Goal: Task Accomplishment & Management: Manage account settings

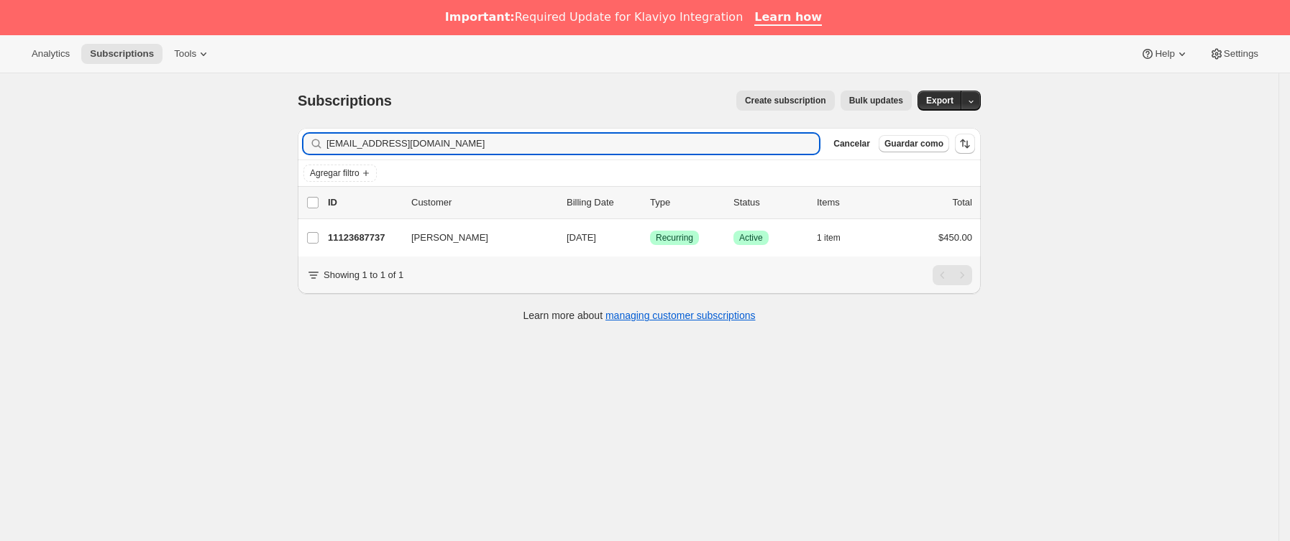
drag, startPoint x: 493, startPoint y: 142, endPoint x: 600, endPoint y: 184, distance: 115.6
click at [158, 139] on div "Subscriptions. Esta página está lista Subscriptions Create subscription Bulk up…" at bounding box center [639, 343] width 1278 height 541
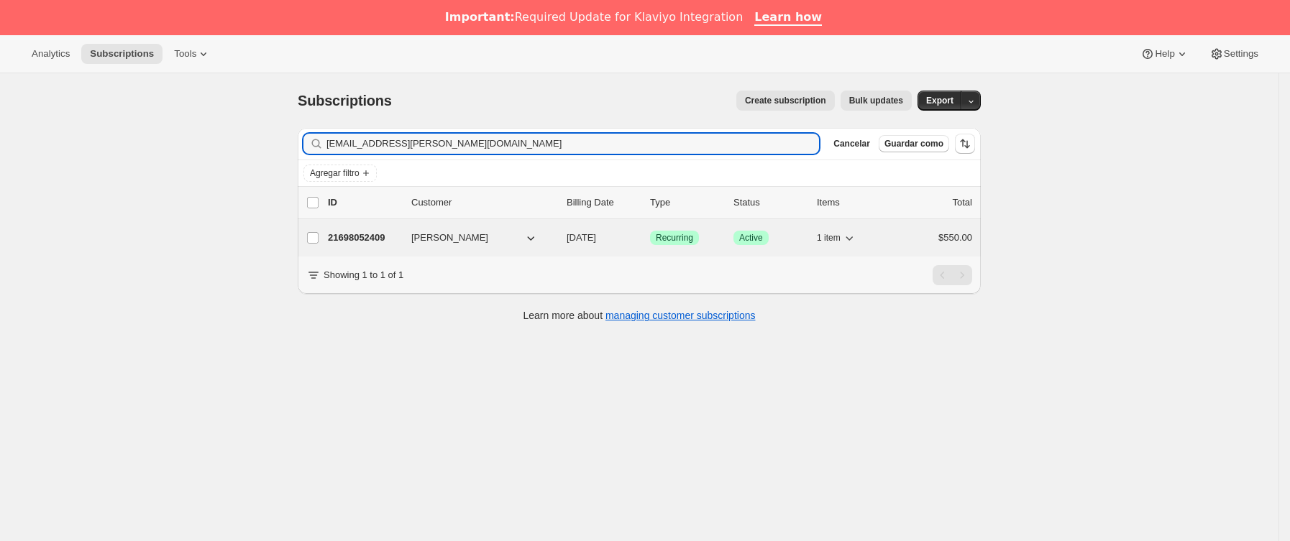
type input "ang.cuevas.v@gmail.com"
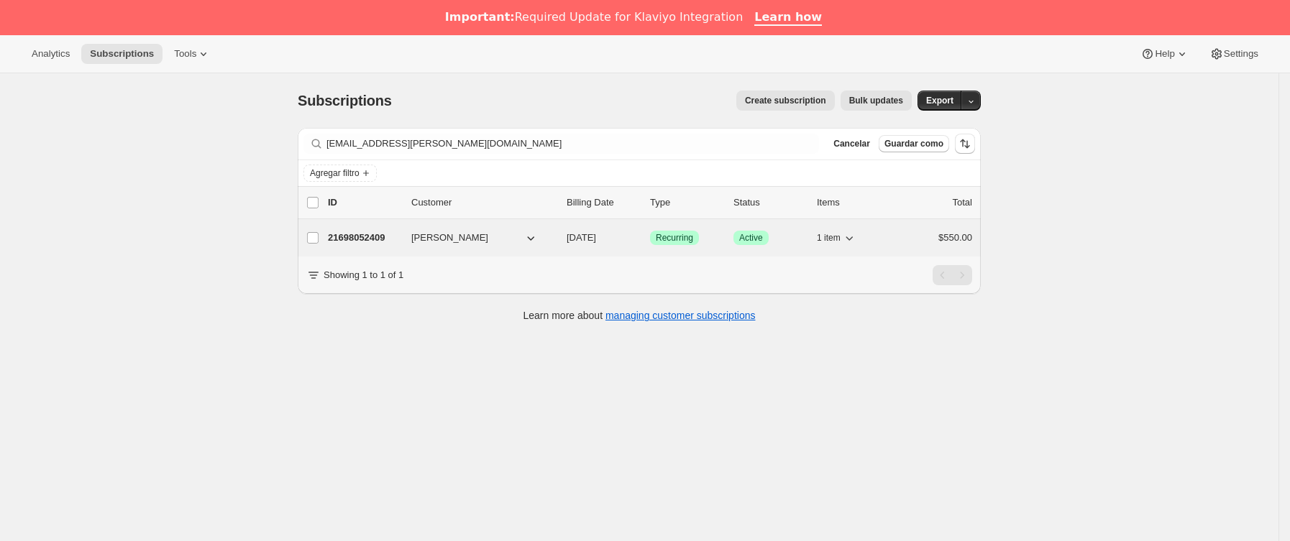
click at [382, 234] on p "21698052409" at bounding box center [364, 238] width 72 height 14
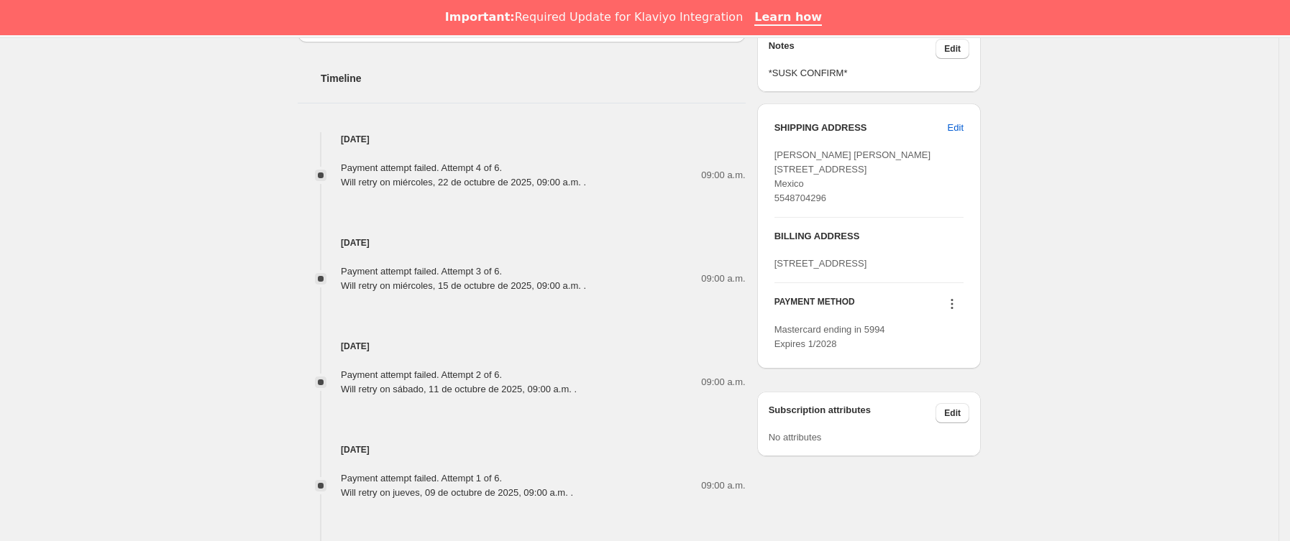
scroll to position [755, 0]
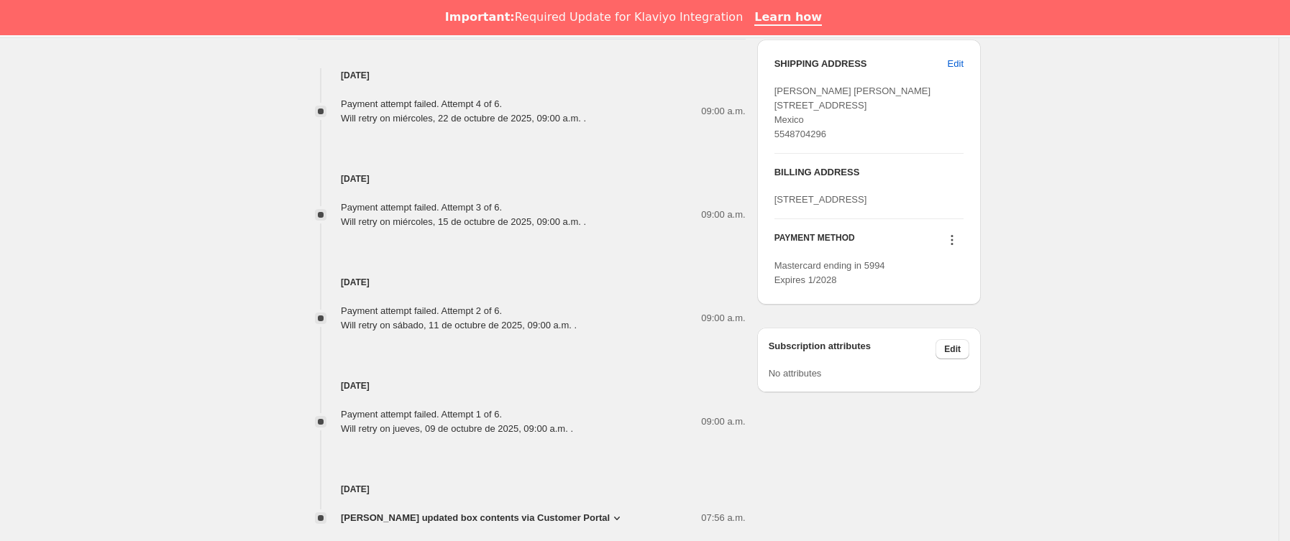
click at [961, 248] on button at bounding box center [951, 240] width 23 height 16
click at [948, 322] on span "Send link to update card" at bounding box center [957, 326] width 101 height 11
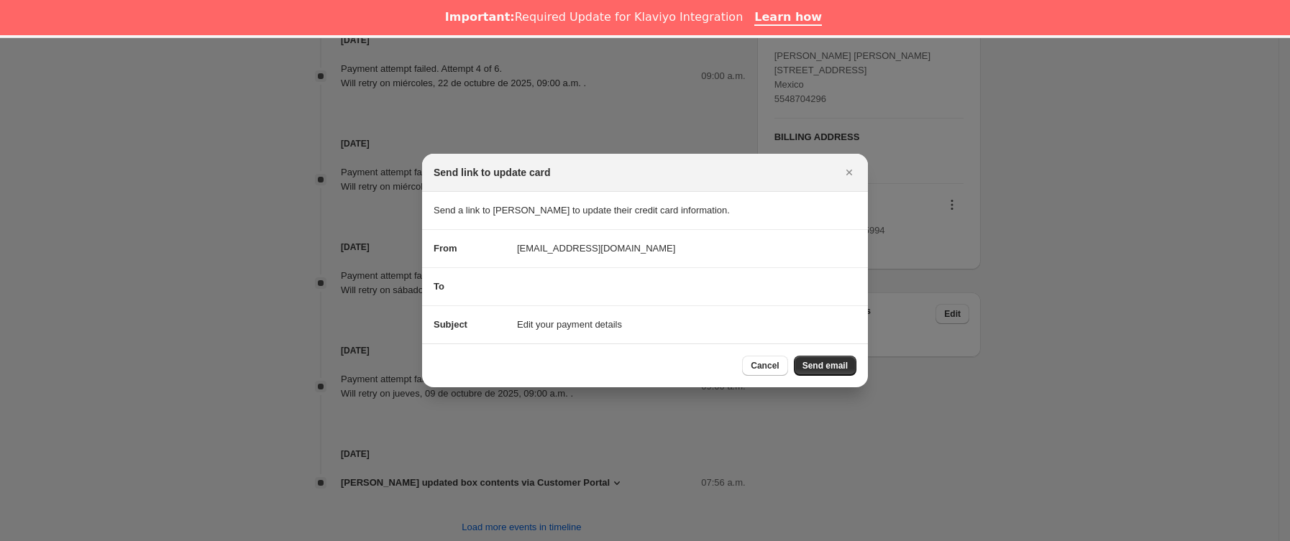
drag, startPoint x: 825, startPoint y: 365, endPoint x: 764, endPoint y: 363, distance: 60.4
click at [824, 365] on span "Send email" at bounding box center [824, 366] width 45 height 12
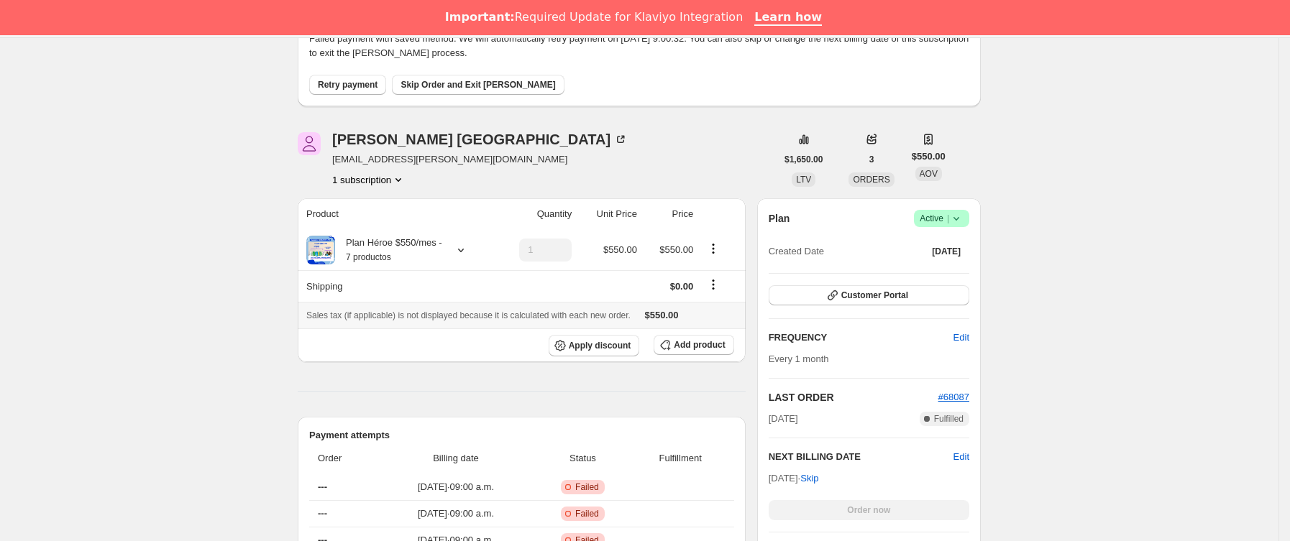
scroll to position [0, 0]
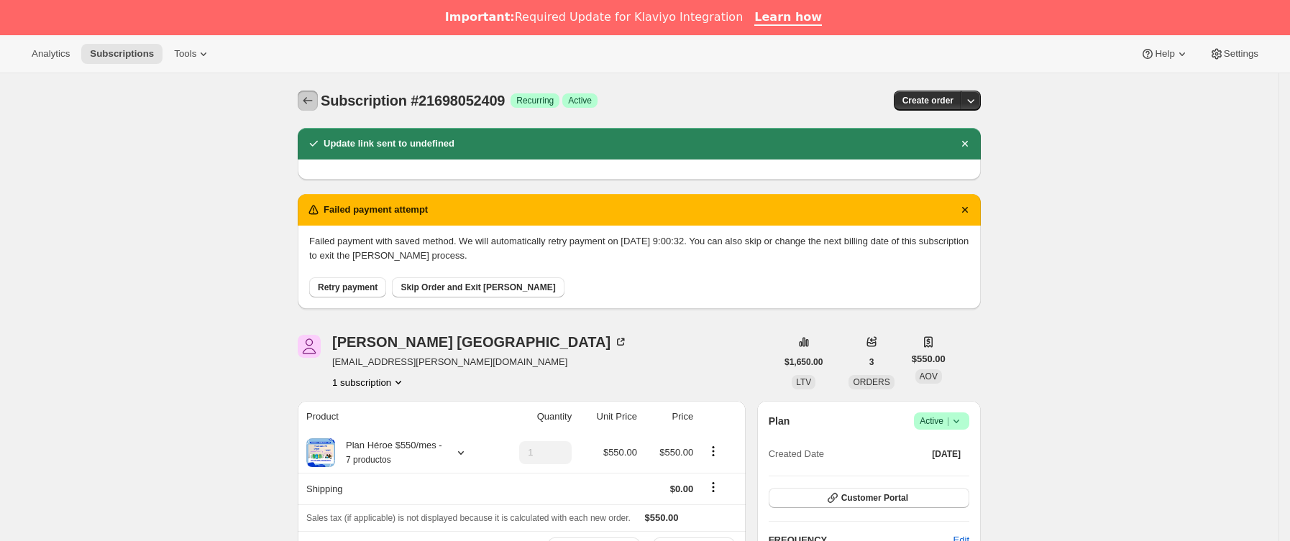
click at [315, 97] on icon "Subscriptions" at bounding box center [308, 100] width 14 height 14
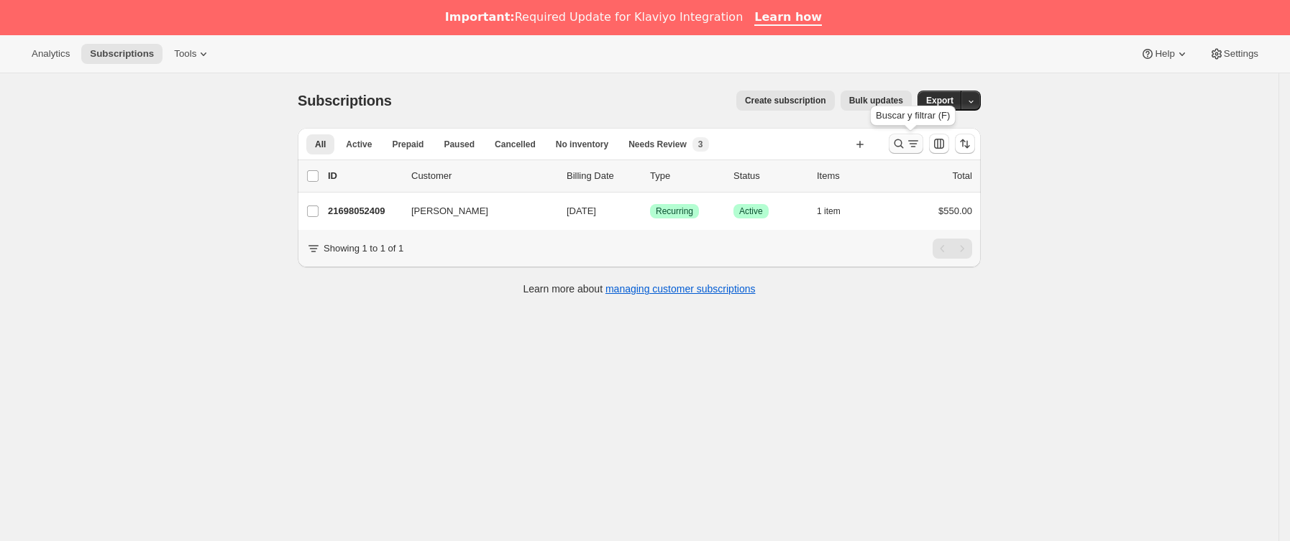
drag, startPoint x: 896, startPoint y: 145, endPoint x: 913, endPoint y: 145, distance: 17.3
click at [911, 145] on div at bounding box center [932, 143] width 98 height 29
click at [913, 145] on icon "Buscar y filtrar resultados" at bounding box center [913, 144] width 14 height 14
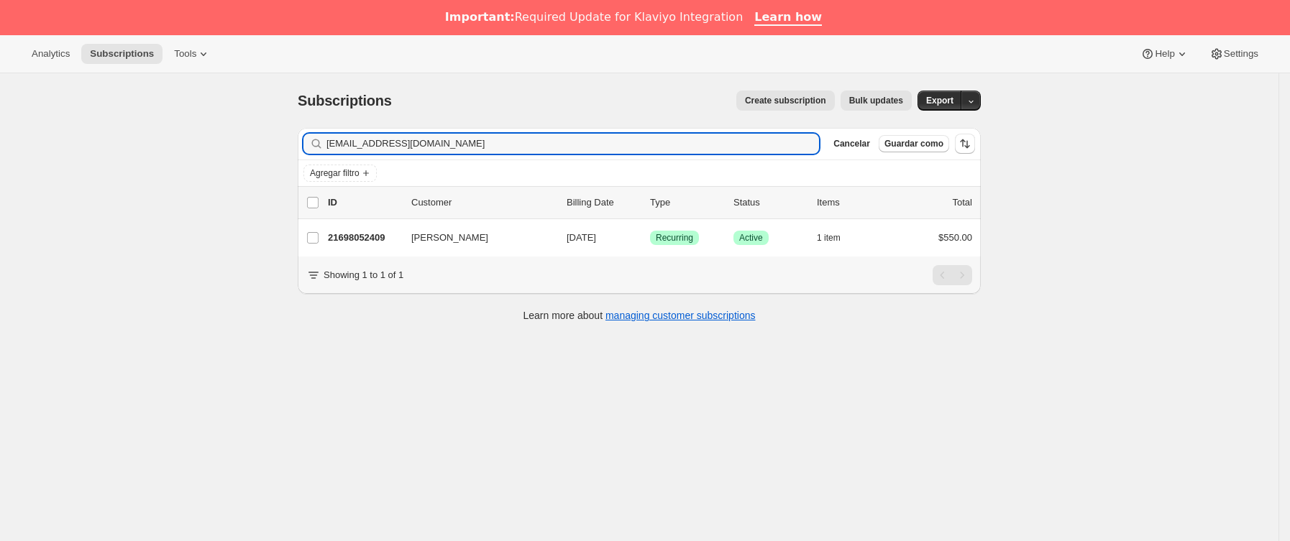
drag, startPoint x: 622, startPoint y: 143, endPoint x: 389, endPoint y: 192, distance: 238.0
click at [219, 132] on div "Subscriptions. Esta página está lista Subscriptions Create subscription Bulk up…" at bounding box center [639, 343] width 1278 height 541
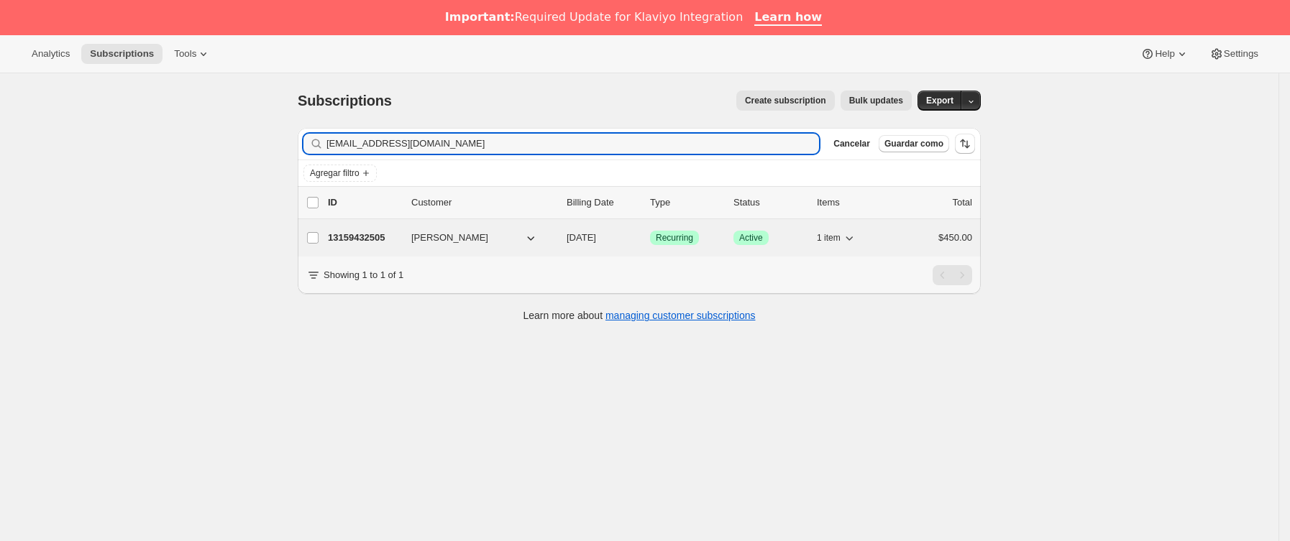
type input "[EMAIL_ADDRESS][DOMAIN_NAME]"
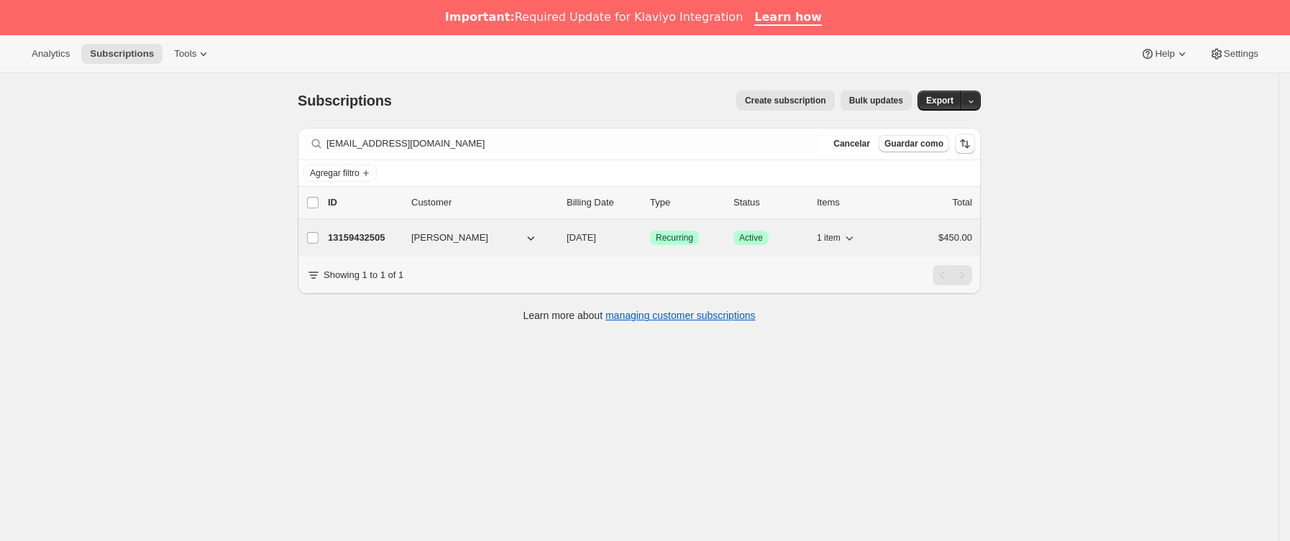
click at [419, 240] on span "[PERSON_NAME]" at bounding box center [449, 238] width 77 height 14
click at [400, 232] on p "13159432505" at bounding box center [364, 238] width 72 height 14
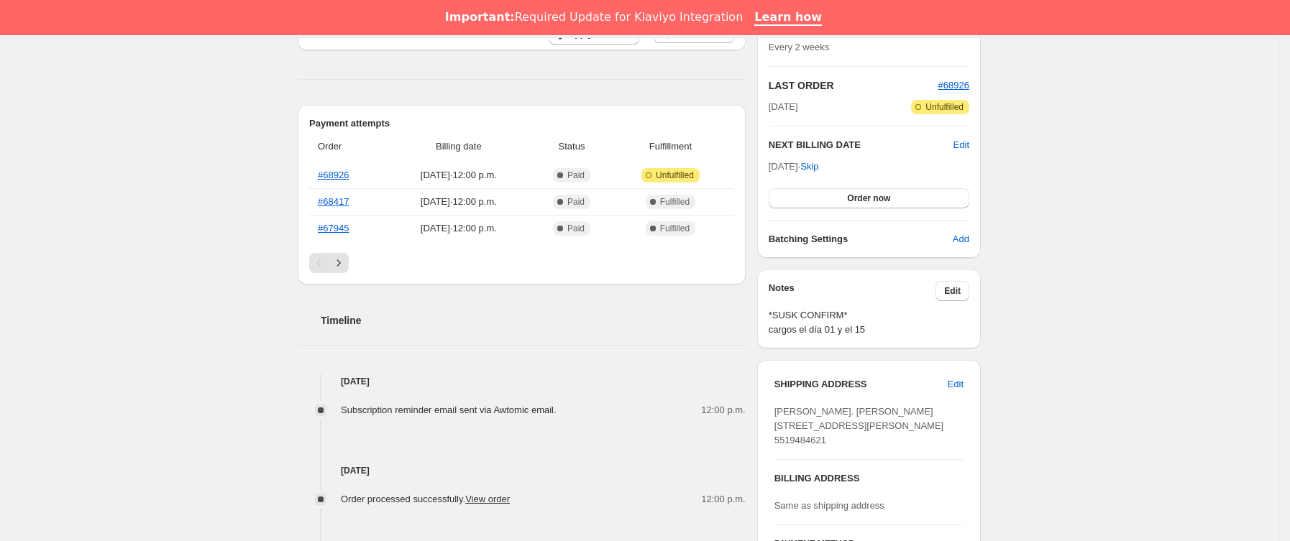
scroll to position [324, 0]
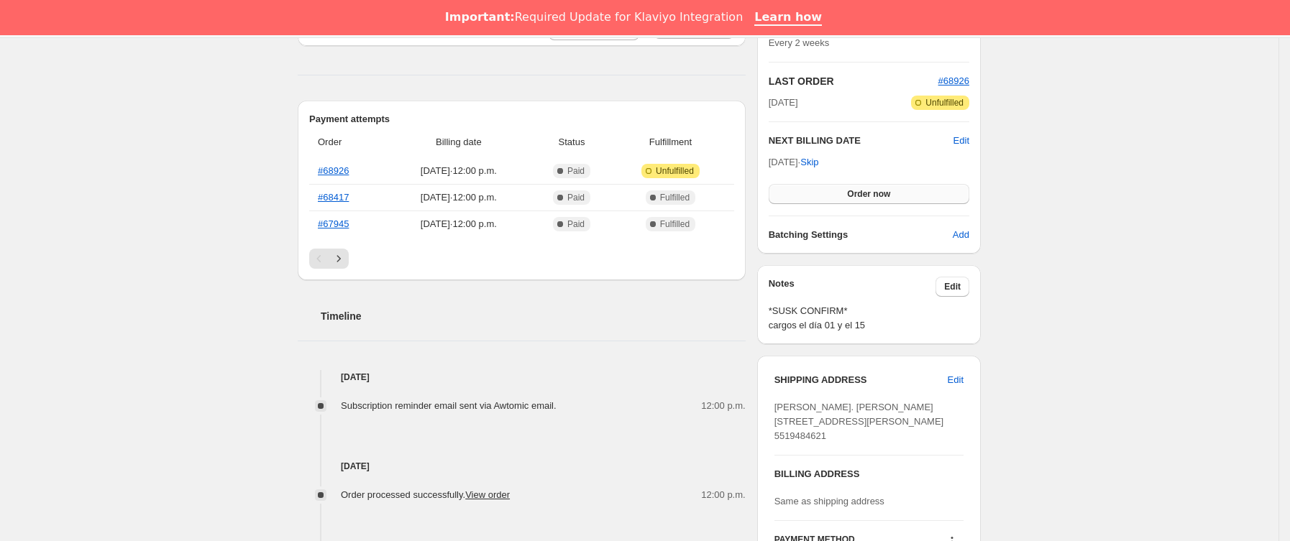
click at [844, 197] on button "Order now" at bounding box center [869, 194] width 201 height 20
click at [844, 197] on span "Click to confirm" at bounding box center [868, 194] width 65 height 12
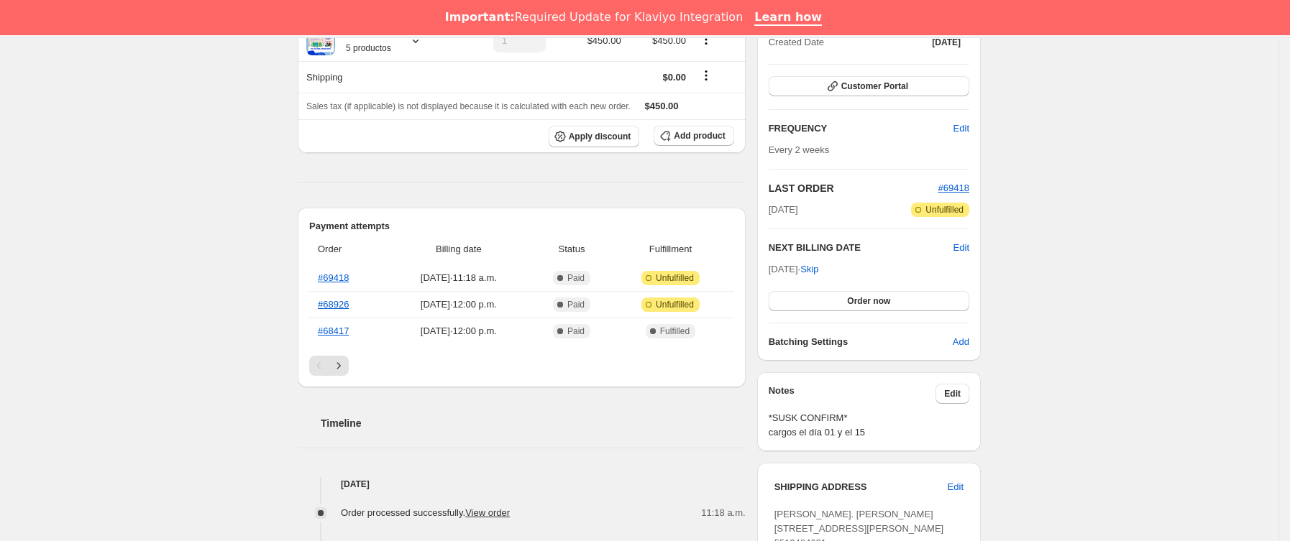
scroll to position [216, 0]
click at [966, 251] on span "Edit" at bounding box center [961, 249] width 16 height 14
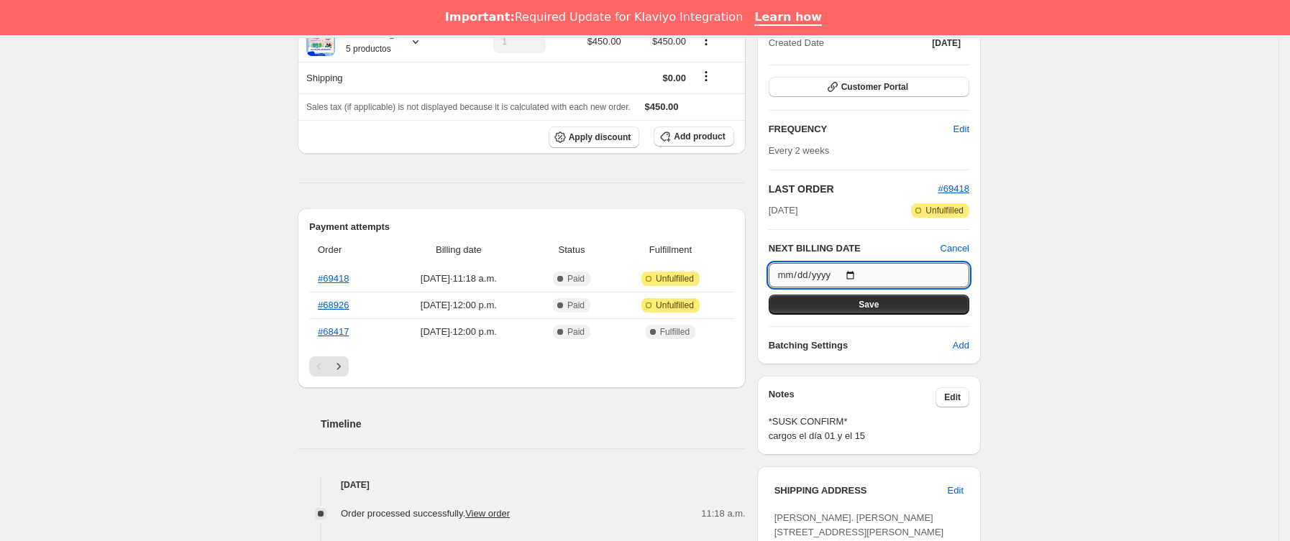
click at [857, 270] on input "[DATE]" at bounding box center [869, 275] width 201 height 24
type input "[DATE]"
click at [904, 311] on button "Save" at bounding box center [869, 305] width 201 height 20
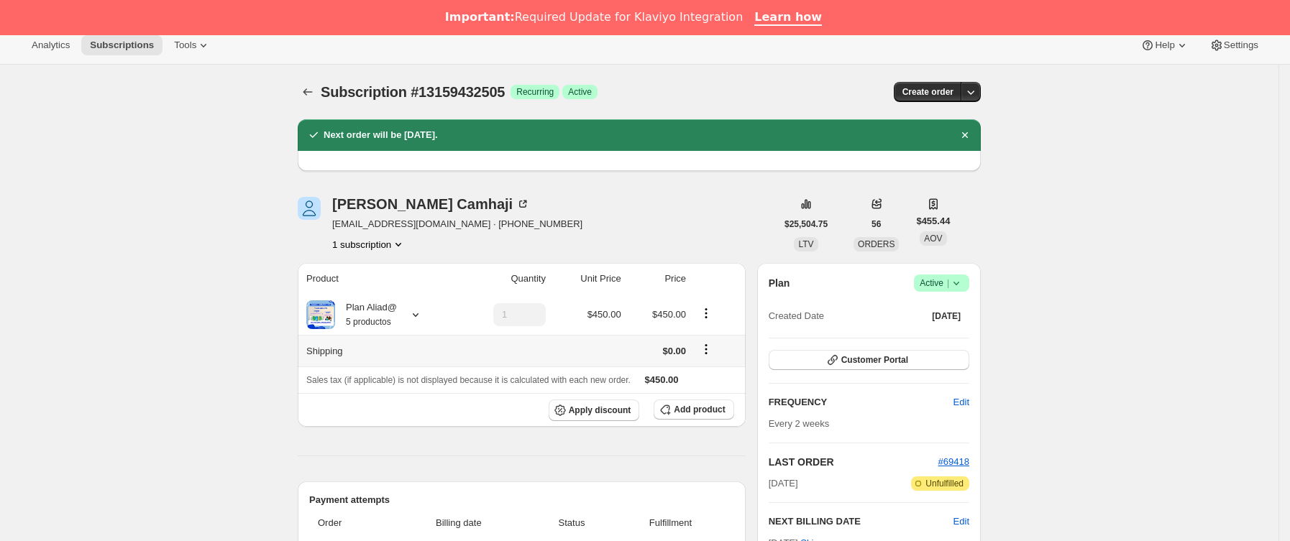
scroll to position [0, 0]
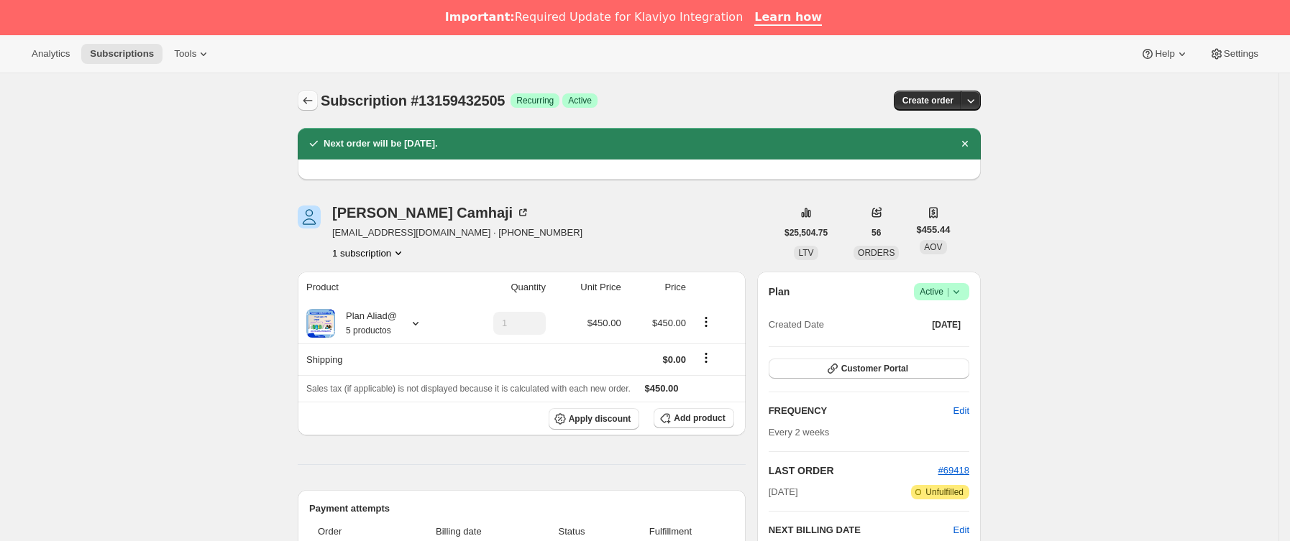
click at [307, 101] on icon "Subscriptions" at bounding box center [308, 100] width 14 height 14
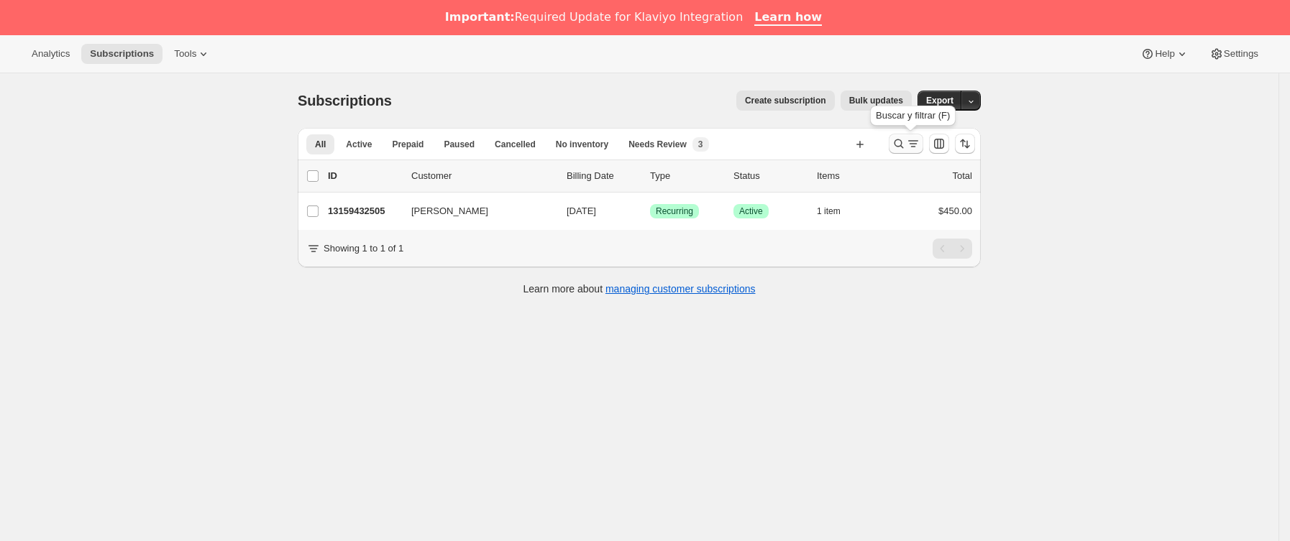
click at [902, 141] on icon "Buscar y filtrar resultados" at bounding box center [898, 143] width 9 height 9
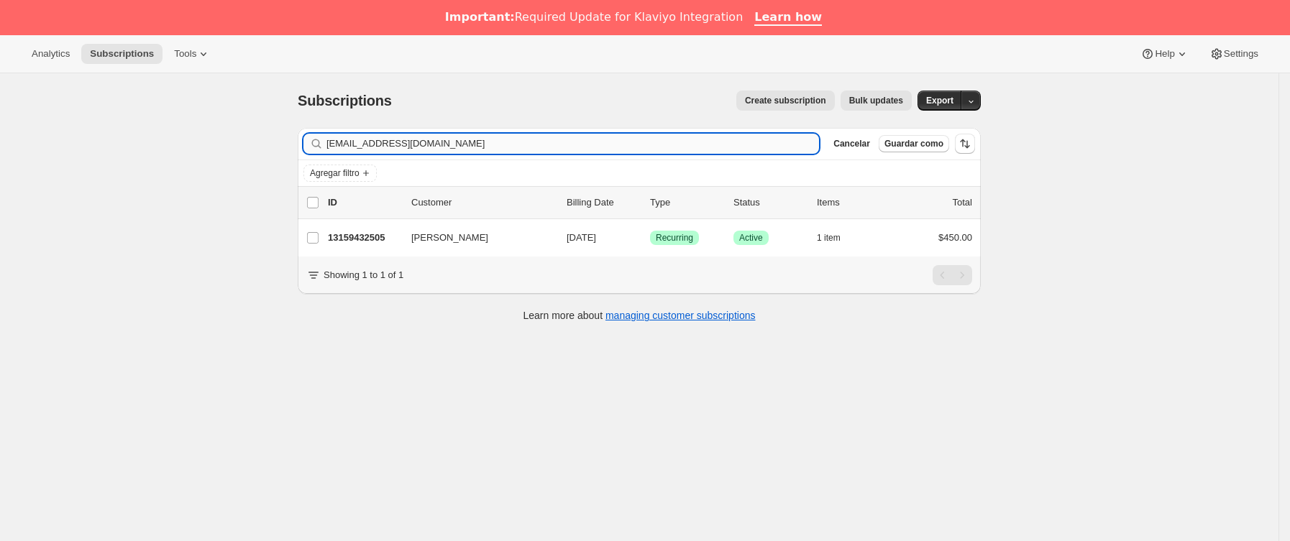
drag, startPoint x: 552, startPoint y: 150, endPoint x: 390, endPoint y: 150, distance: 161.8
click at [179, 149] on div "Subscriptions. Esta página está lista Subscriptions Create subscription Bulk up…" at bounding box center [639, 343] width 1278 height 541
type input "[EMAIL_ADDRESS][DOMAIN_NAME]"
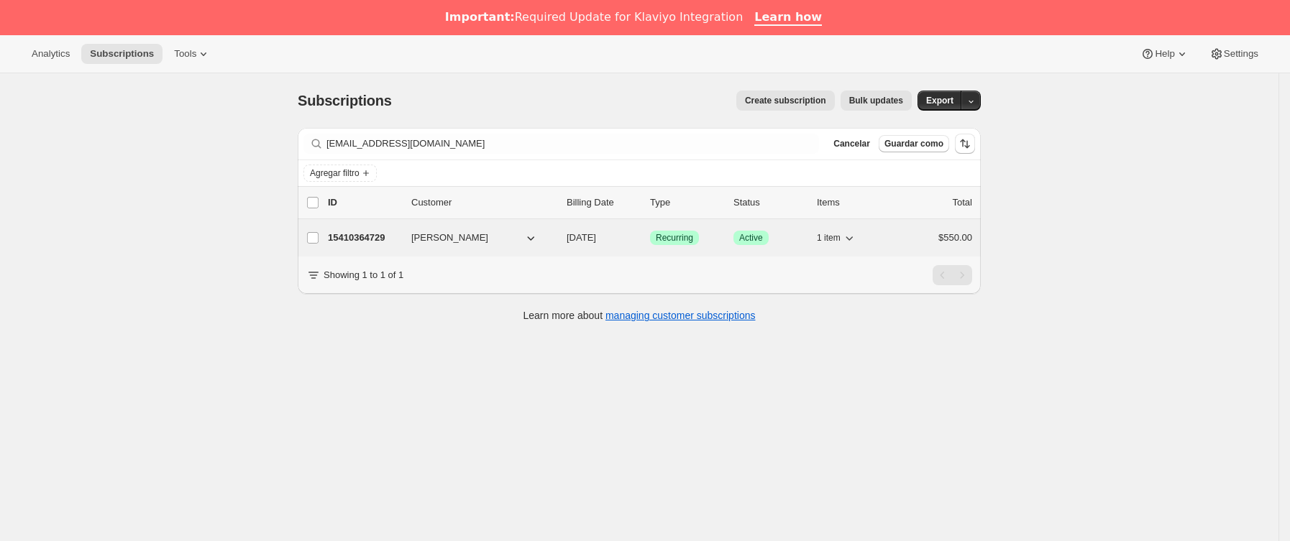
click at [389, 244] on p "15410364729" at bounding box center [364, 238] width 72 height 14
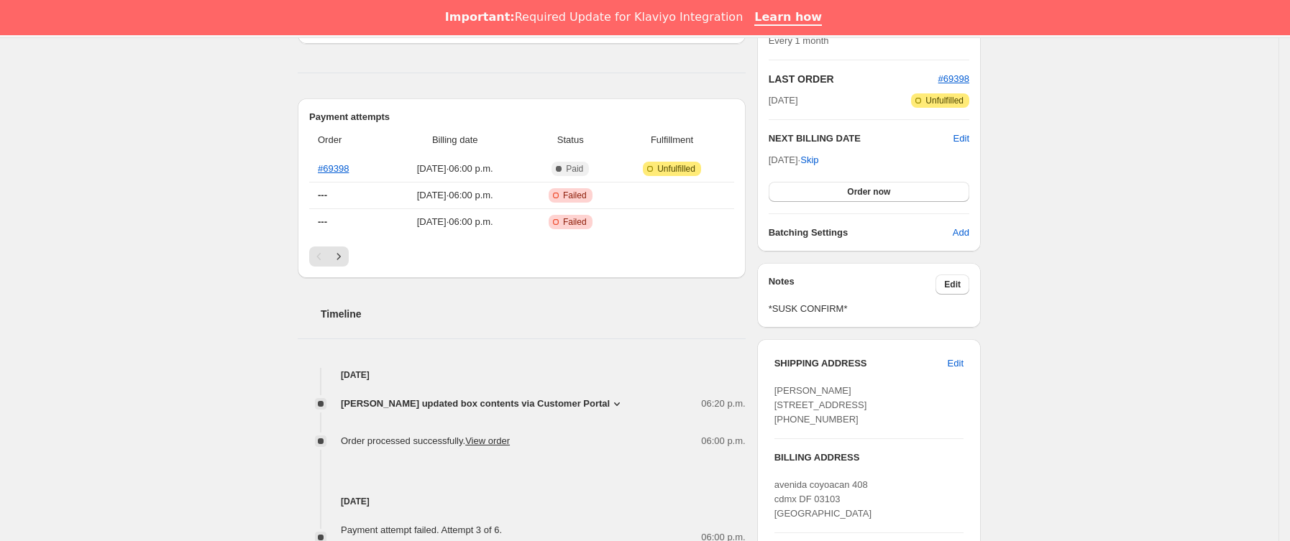
scroll to position [539, 0]
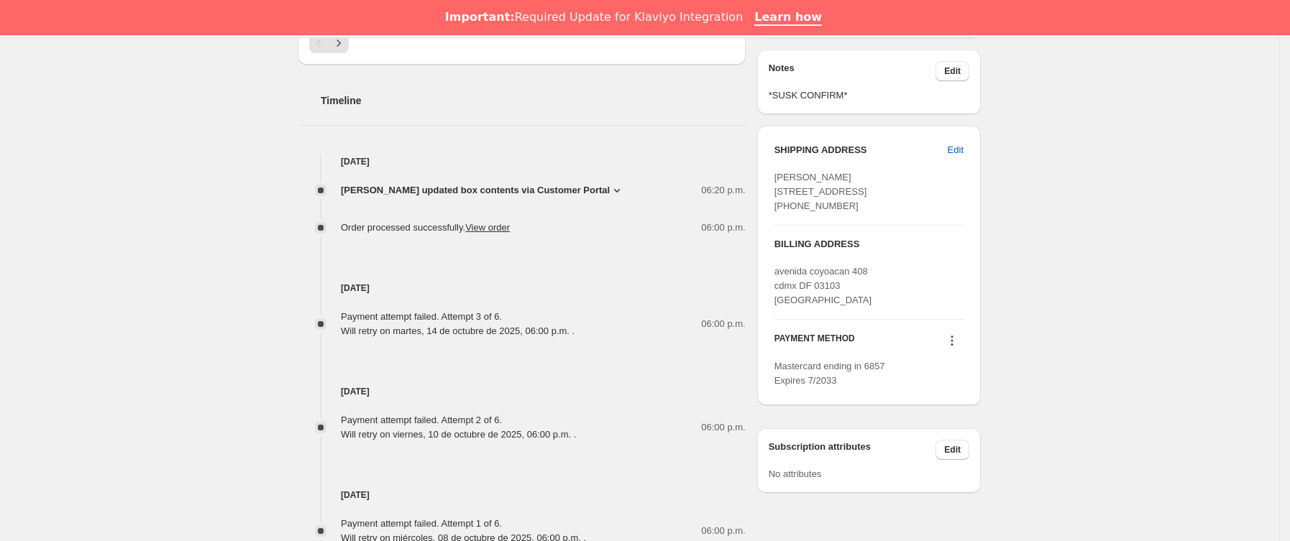
click at [596, 188] on span "[PERSON_NAME] updated box contents via Customer Portal" at bounding box center [475, 190] width 269 height 14
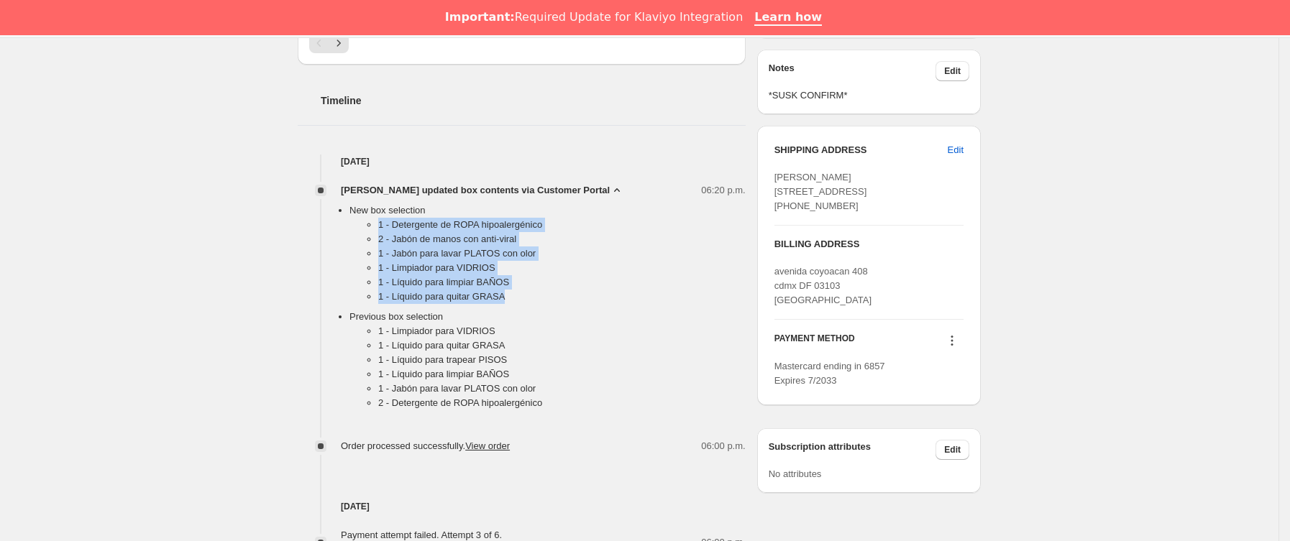
drag, startPoint x: 376, startPoint y: 225, endPoint x: 557, endPoint y: 300, distance: 196.0
click at [557, 300] on ul "1 - Detergente de ROPA hipoalergénico 2 - [PERSON_NAME] con anti-viral 1 - Jabó…" at bounding box center [547, 264] width 396 height 92
copy ul "1 - Detergente de ROPA hipoalergénico 2 - [PERSON_NAME] con anti-viral 1 - Jabó…"
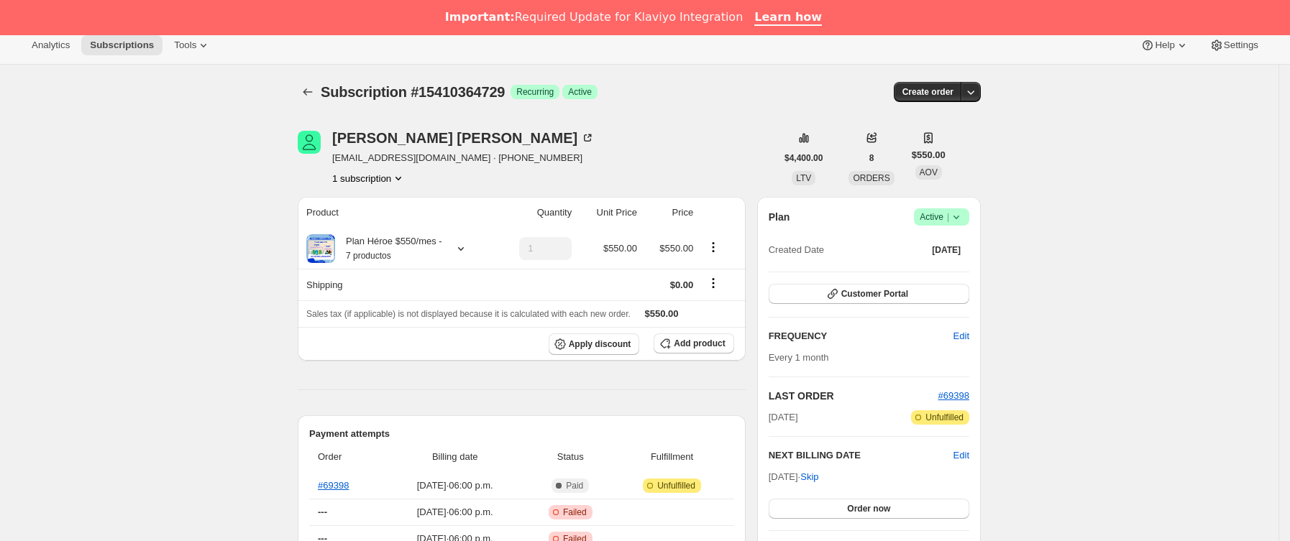
scroll to position [0, 0]
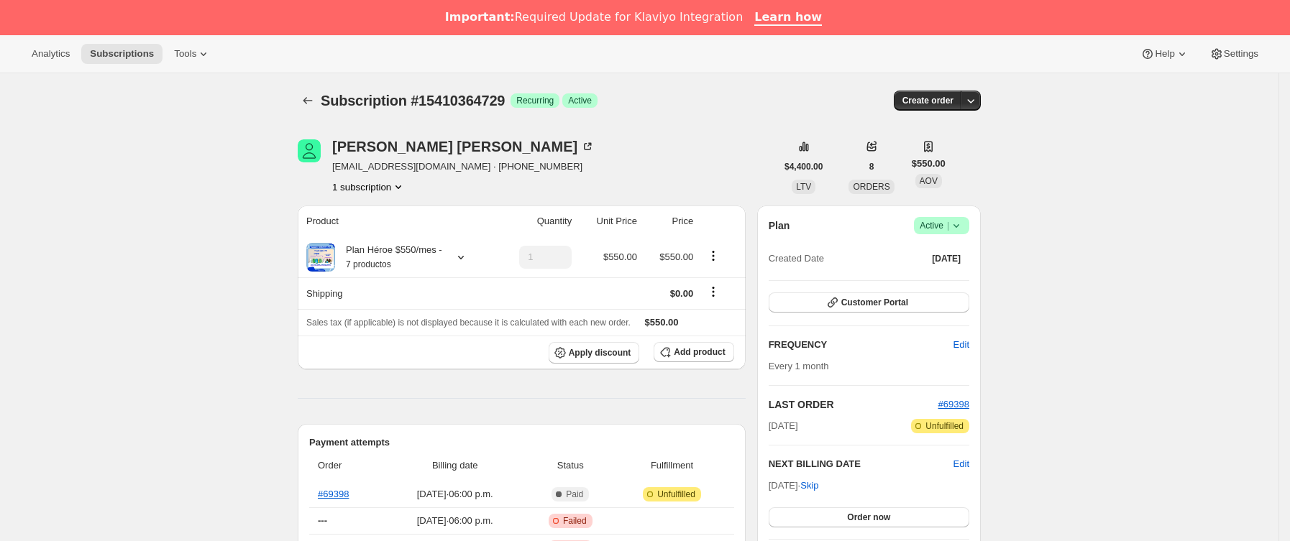
click at [317, 84] on div "Subscription #15410364729. Esta página está lista Subscription #15410364729 Log…" at bounding box center [639, 100] width 683 height 55
click at [309, 99] on icon "Subscriptions" at bounding box center [308, 100] width 14 height 14
